Goal: Information Seeking & Learning: Understand process/instructions

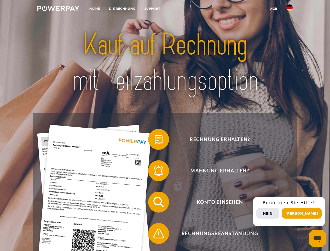
click at [58, 9] on img at bounding box center [58, 8] width 42 height 5
click at [290, 9] on img at bounding box center [290, 7] width 6 height 6
click at [274, 9] on link "agb" at bounding box center [274, 8] width 16 height 9
click at [155, 140] on span at bounding box center [151, 139] width 26 height 26
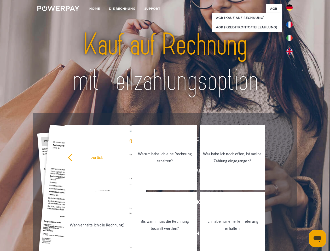
click at [155, 172] on link "Warum habe ich eine Rechnung erhalten?" at bounding box center [164, 157] width 65 height 65
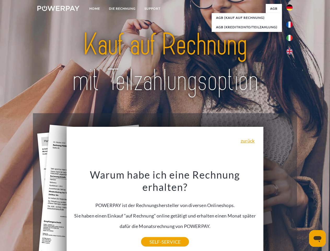
click at [155, 203] on div "Warum habe ich eine Rechnung erhalten? POWERPAY ist der Rechnungshersteller von…" at bounding box center [165, 205] width 191 height 74
click at [155, 235] on div "Warum habe ich eine Rechnung erhalten? POWERPAY ist der Rechnungshersteller von…" at bounding box center [165, 205] width 191 height 74
click at [291, 212] on div "Rechnung erhalten? Mahnung erhalten? Konto einsehen" at bounding box center [165, 217] width 264 height 209
click at [278, 213] on span "Konto einsehen" at bounding box center [220, 202] width 128 height 21
click at [304, 213] on header "Home DIE RECHNUNG SUPPORT" at bounding box center [165, 180] width 330 height 361
